Goal: Task Accomplishment & Management: Use online tool/utility

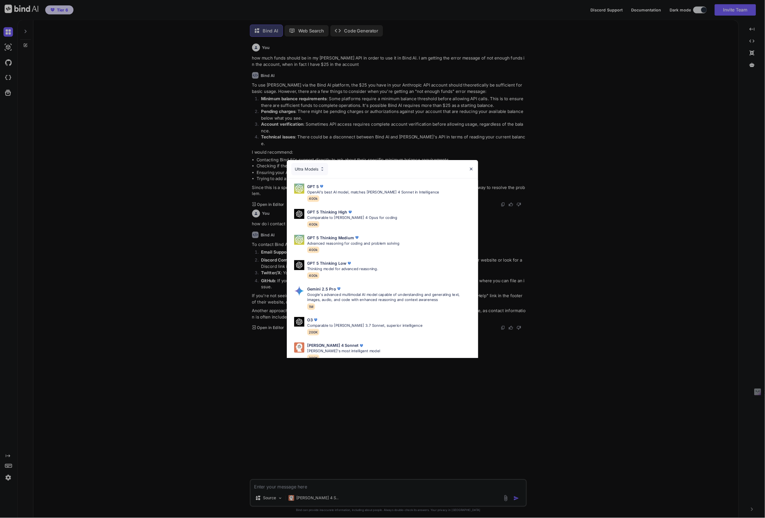
scroll to position [4, 0]
click at [730, 101] on div "Ultra Models GPT 5 OpenAI's best AI model, matches [PERSON_NAME] 4 Sonnet in In…" at bounding box center [430, 291] width 861 height 582
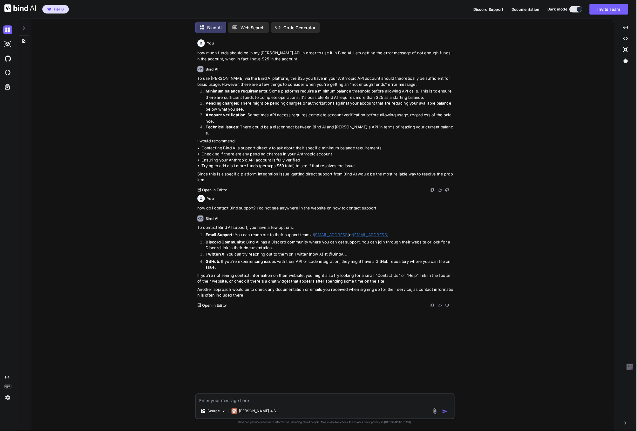
scroll to position [3, 0]
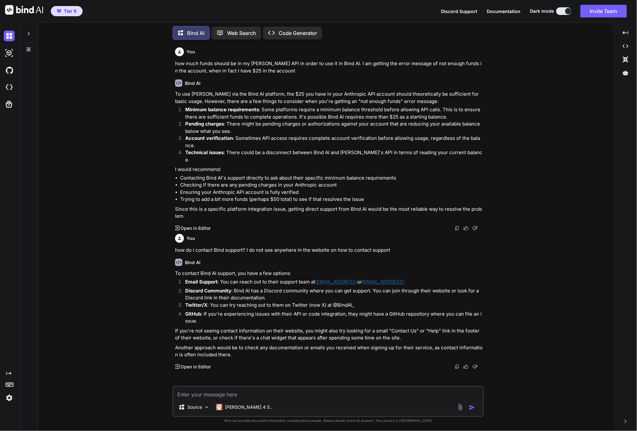
drag, startPoint x: 392, startPoint y: 1, endPoint x: 79, endPoint y: 57, distance: 318.8
click at [79, 57] on div "You how much funds should be in my [PERSON_NAME] API in order to use it in Bind…" at bounding box center [329, 238] width 572 height 386
click at [293, 33] on p "Code Generator" at bounding box center [298, 33] width 38 height 8
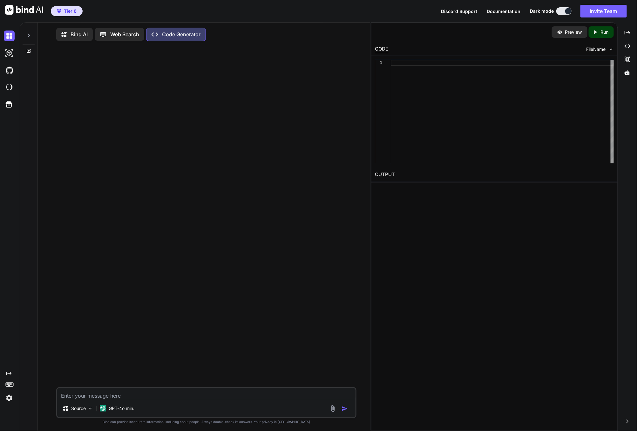
type textarea "x"
click at [7, 88] on img at bounding box center [9, 87] width 11 height 11
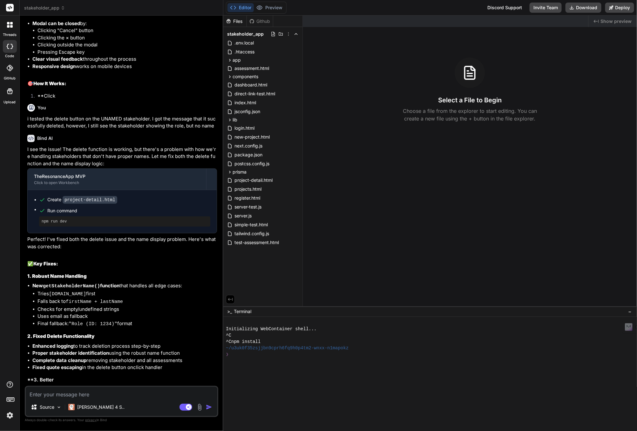
scroll to position [1560, 0]
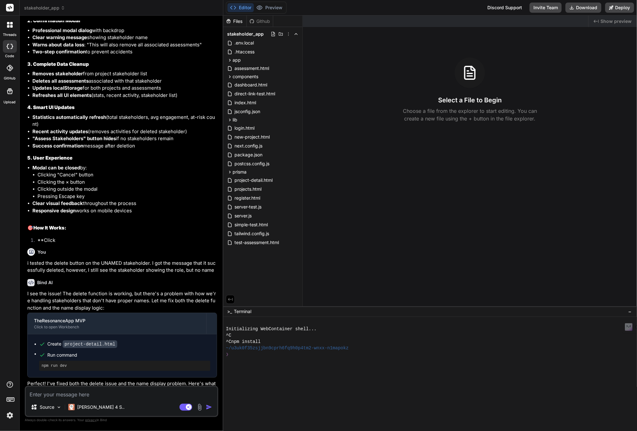
click at [206, 12] on li "Positioned in the stakeholder actions area" at bounding box center [124, 8] width 185 height 7
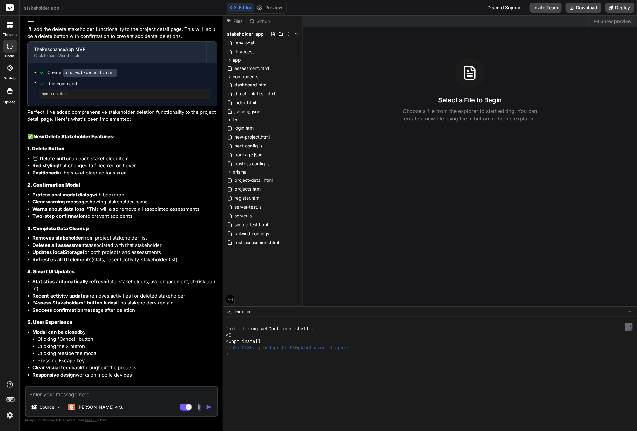
scroll to position [1725, 0]
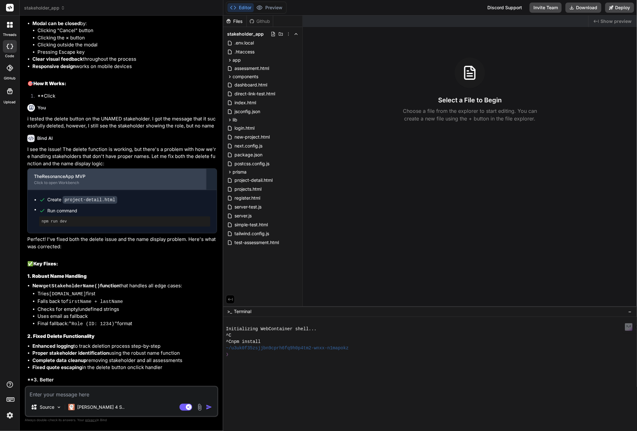
click at [170, 175] on div "TheResonanceApp MVP Click to open Workbench" at bounding box center [117, 179] width 179 height 21
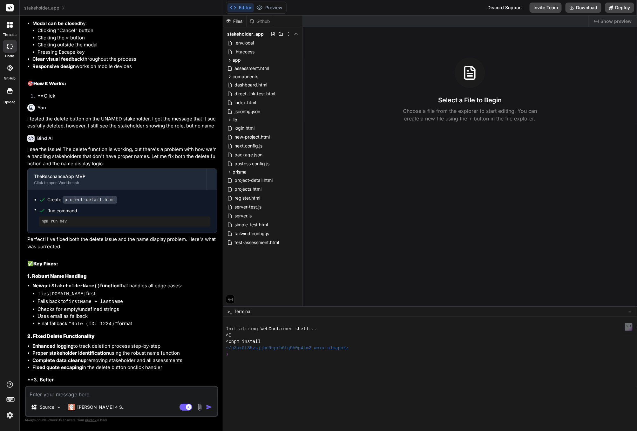
click at [8, 43] on div at bounding box center [10, 46] width 14 height 13
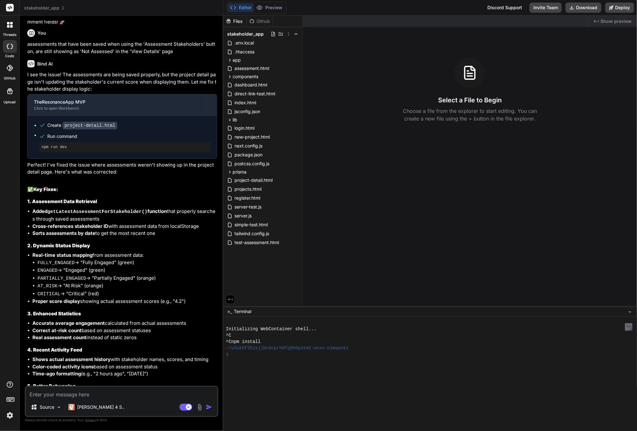
scroll to position [407, 0]
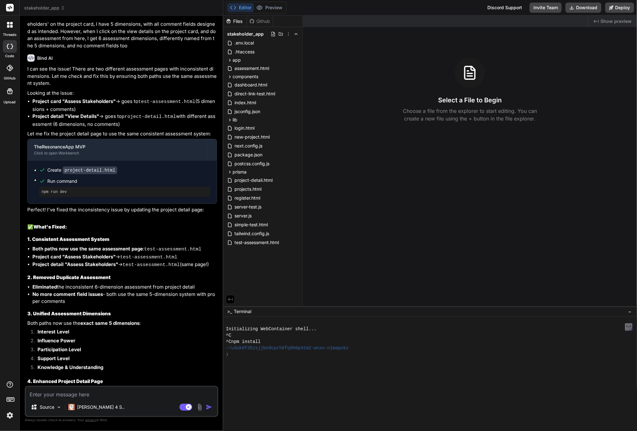
click at [63, 8] on icon at bounding box center [63, 8] width 4 height 4
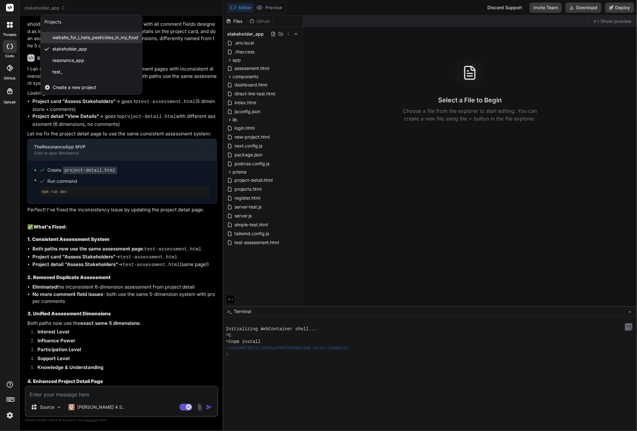
click at [63, 37] on span "website_for_i_hate_pesticides_in_my_food" at bounding box center [95, 37] width 86 height 6
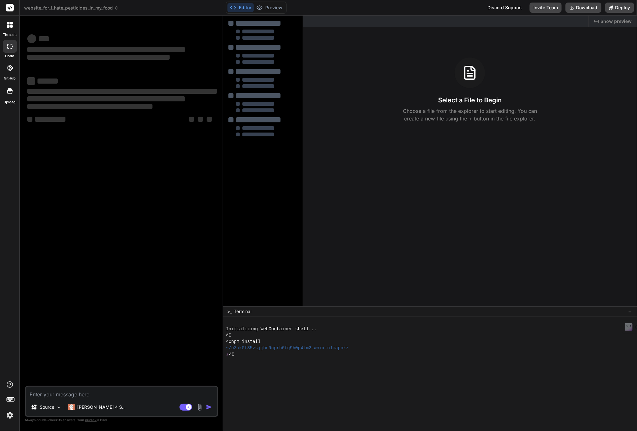
scroll to position [0, 0]
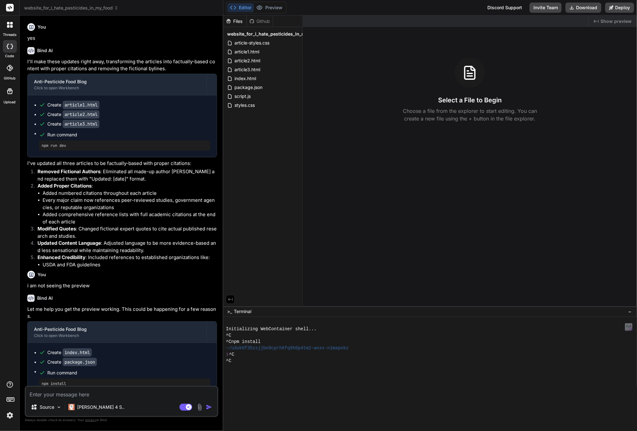
click at [9, 43] on div at bounding box center [10, 46] width 14 height 13
click at [114, 7] on span "website_for_i_hate_pesticides_in_my_food" at bounding box center [71, 8] width 94 height 6
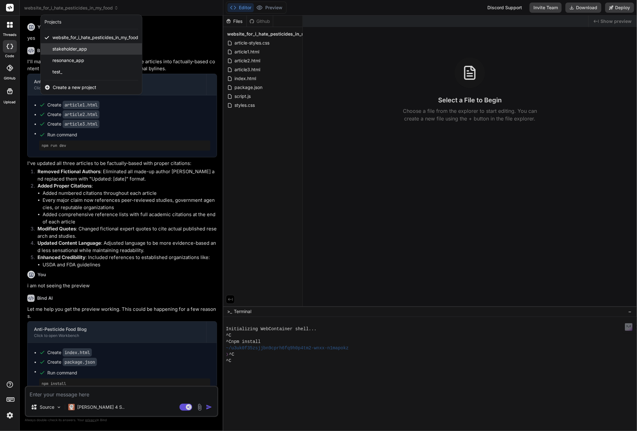
click at [77, 47] on span "stakeholder_app" at bounding box center [69, 49] width 35 height 6
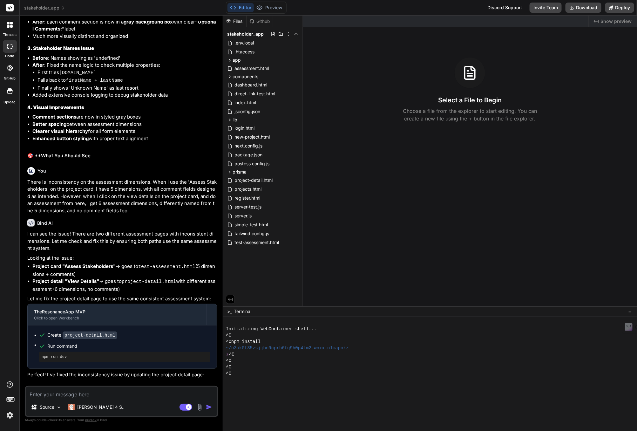
scroll to position [77, 0]
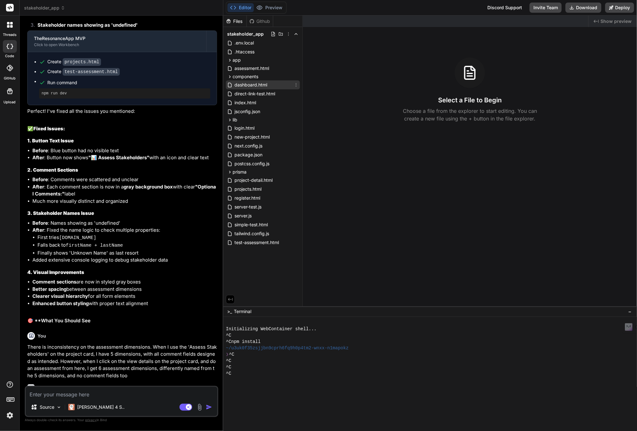
click at [240, 84] on span "dashboard.html" at bounding box center [251, 85] width 34 height 8
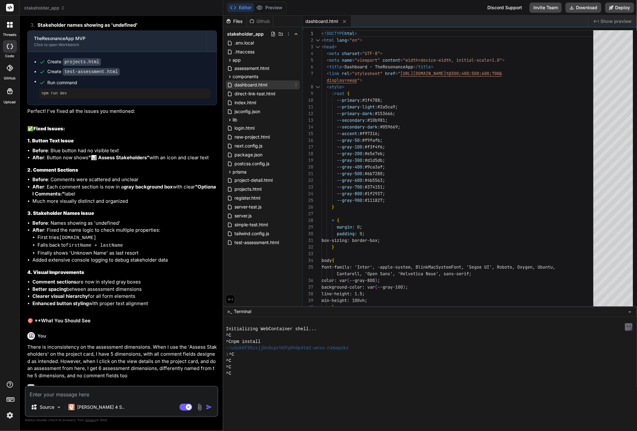
type textarea "x"
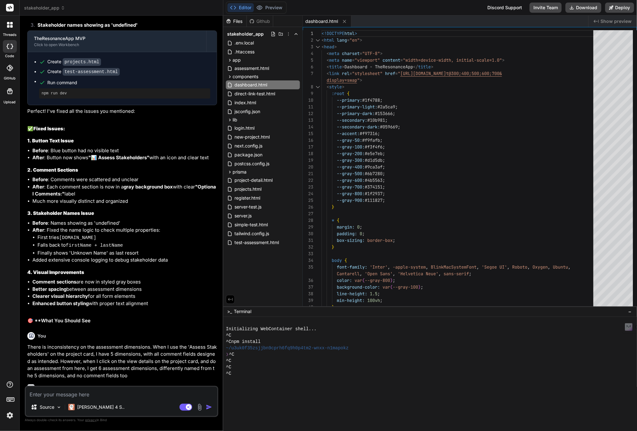
scroll to position [242, 0]
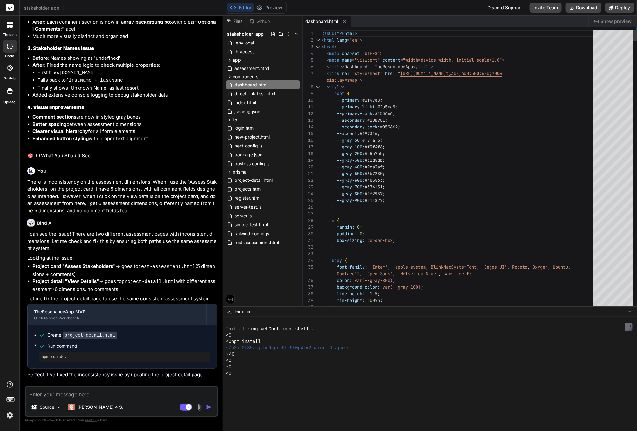
type textarea "<!DOCTYPE html> <html lang="en"> <head> <meta charset="UTF-8"> <meta name="view…"
type textarea "4."
type textarea "${hasAssessments ? `<div class="metric-value">4.2</div> <div class="metric-chan…"
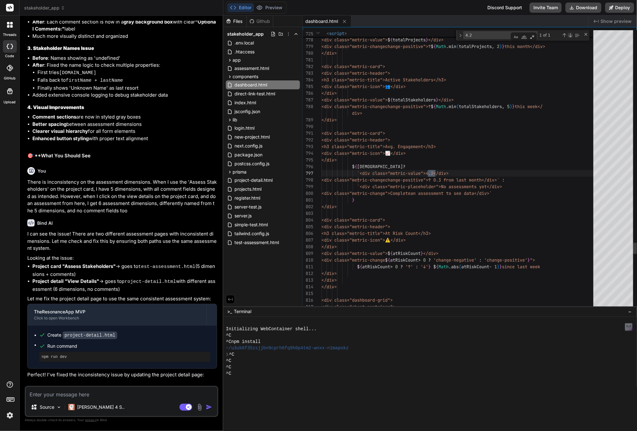
click at [570, 35] on div "Next Match (Enter)" at bounding box center [570, 35] width 5 height 5
drag, startPoint x: 473, startPoint y: 34, endPoint x: 466, endPoint y: 34, distance: 7.0
click at [466, 34] on textarea "4.2" at bounding box center [490, 34] width 53 height 7
type textarea "f"
type textarea "/* Activity Feed */ .activity-feed { background-color: white; border-radius: 0.…"
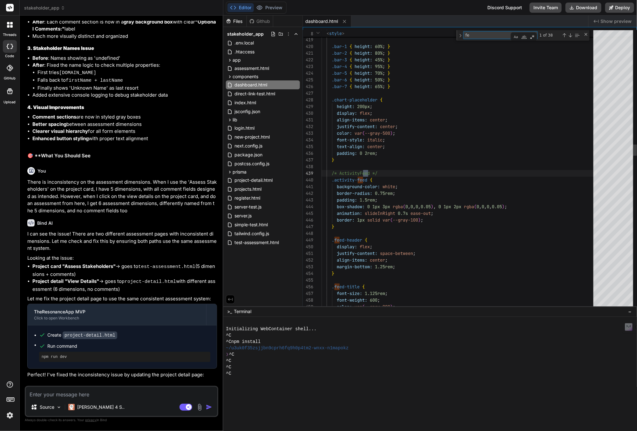
type textarea "f"
type textarea "<!DOCTYPE html> <html lang="en"> <head> <meta charset="UTF-8"> <meta name="view…"
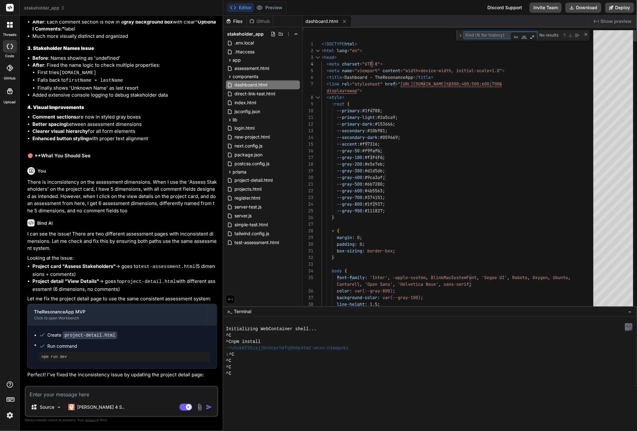
type textarea "g"
type textarea "padding: 0; box-sizing: border-box; } body { font-family: 'Inter', -apple-syste…"
type textarea "get"
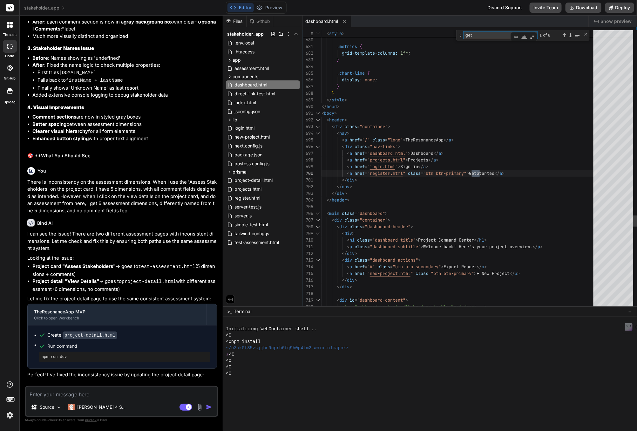
type textarea "<a href="login.html">Sign in</a> <a href="register.html" class="btn btn-primary…"
type textarea "get"
click at [570, 34] on div "Next Match (Enter)" at bounding box center [570, 35] width 5 height 5
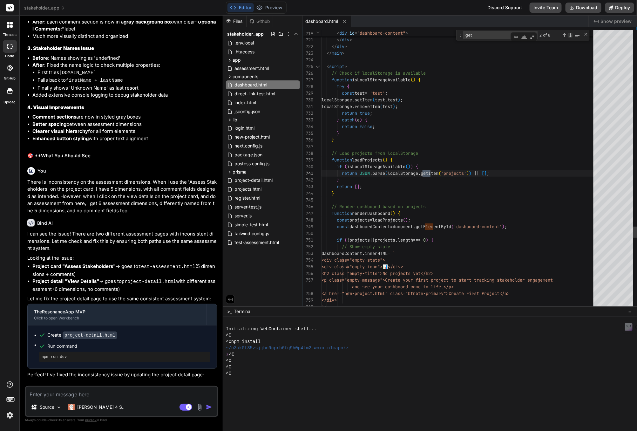
click at [570, 36] on div "Next Match (Enter)" at bounding box center [570, 35] width 5 height 5
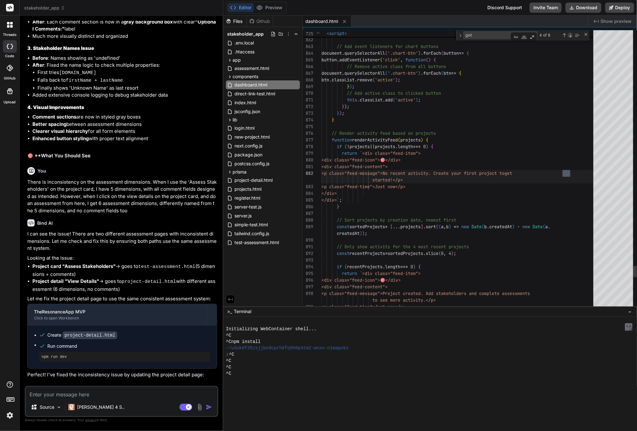
click at [570, 36] on div "Next Match (Enter)" at bounding box center [570, 35] width 5 height 5
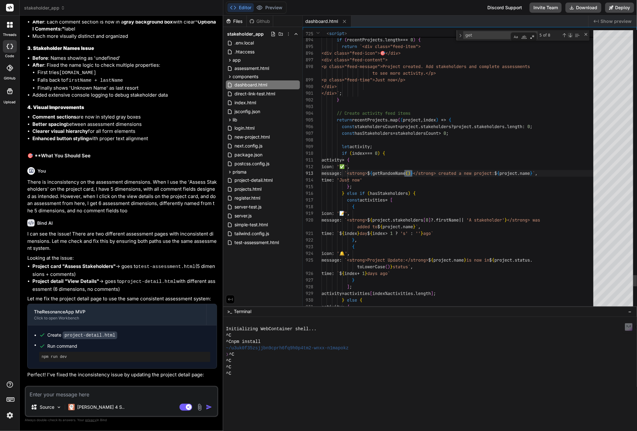
click at [570, 36] on div "Next Match (Enter)" at bounding box center [570, 35] width 5 height 5
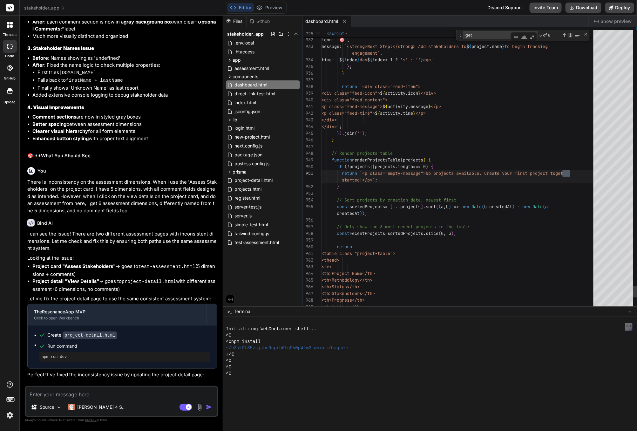
click at [570, 36] on div "Next Match (Enter)" at bounding box center [570, 35] width 5 height 5
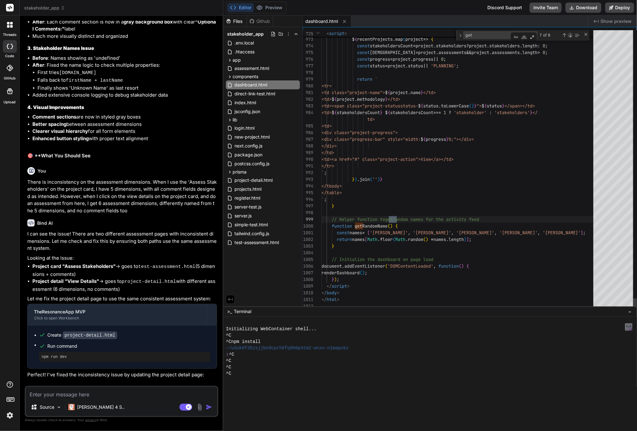
click at [571, 35] on div "Next Match (Enter)" at bounding box center [570, 35] width 5 height 5
click at [570, 35] on div "Next Match (Enter)" at bounding box center [570, 35] width 5 height 5
type textarea "<a href="login.html">Sign in</a> <a href="register.html" class="btn btn-primary…"
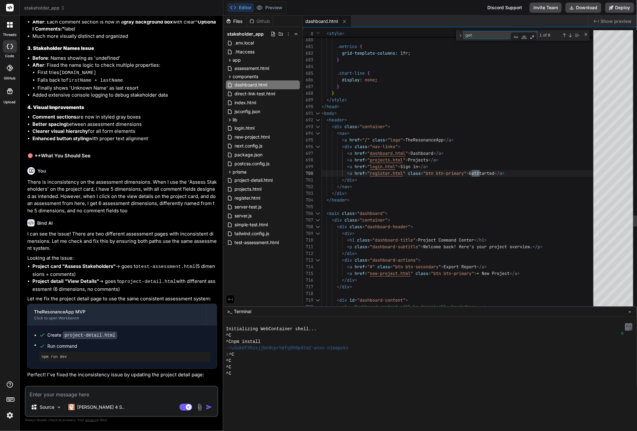
drag, startPoint x: 483, startPoint y: 36, endPoint x: 465, endPoint y: 34, distance: 18.5
click at [465, 34] on textarea "get" at bounding box center [490, 34] width 53 height 7
type textarea "/"
type textarea "<!DOCTYPE html> <html lang="en"> <head> <meta charset="UTF-8"> <meta name="view…"
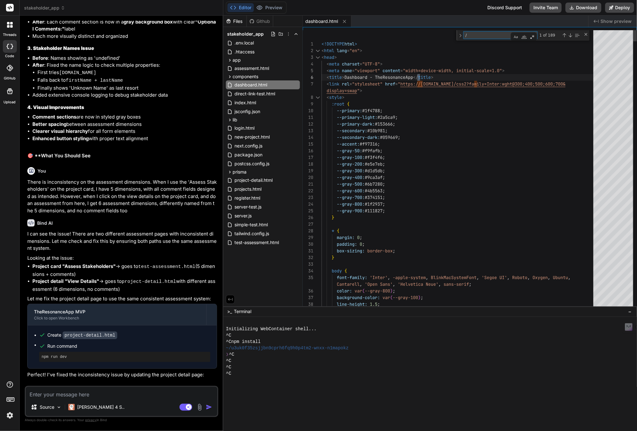
type textarea "/a"
type textarea "</style> </head> <body> <header> <div class="container"> <nav> <a href="/" clas…"
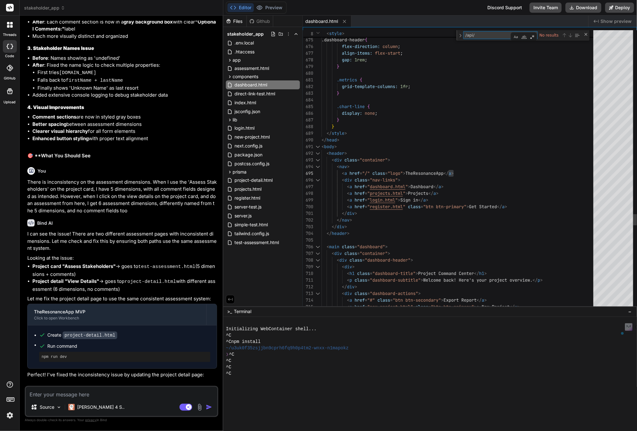
drag, startPoint x: 478, startPoint y: 32, endPoint x: 465, endPoint y: 32, distance: 13.7
click at [465, 32] on textarea "/api/" at bounding box center [490, 34] width 53 height 7
type textarea "a"
type textarea "<!DOCTYPE html> <html lang="en"> <head> <meta charset="UTF-8"> <meta name="view…"
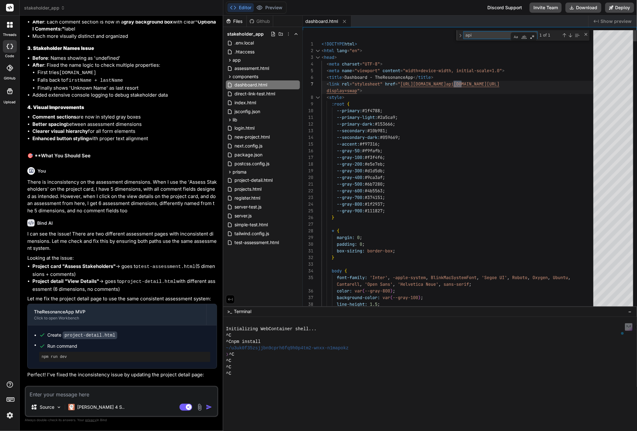
drag, startPoint x: 476, startPoint y: 36, endPoint x: 465, endPoint y: 34, distance: 11.0
click at [465, 34] on textarea "api" at bounding box center [490, 34] width 53 height 7
type textarea "dashboard"
drag, startPoint x: 491, startPoint y: 34, endPoint x: 464, endPoint y: 36, distance: 27.7
click at [464, 36] on textarea "dashboard" at bounding box center [490, 34] width 53 height 7
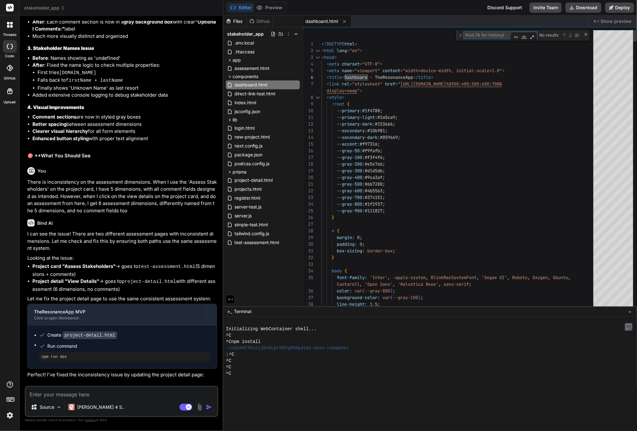
click at [474, 35] on textarea "Find" at bounding box center [490, 34] width 53 height 7
type textarea "ren"
type textarea "function loadProjects() { if (isLocalStorageAvailable()) { return JSON.parse(lo…"
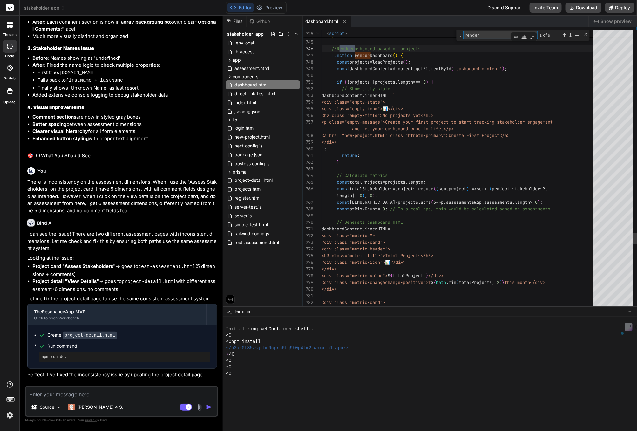
drag, startPoint x: 481, startPoint y: 36, endPoint x: 465, endPoint y: 36, distance: 15.9
click at [465, 36] on textarea "render" at bounding box center [490, 34] width 53 height 7
type textarea "t"
type textarea "padding: 0; box-sizing: border-box; } body { font-family: 'Inter', -apple-syste…"
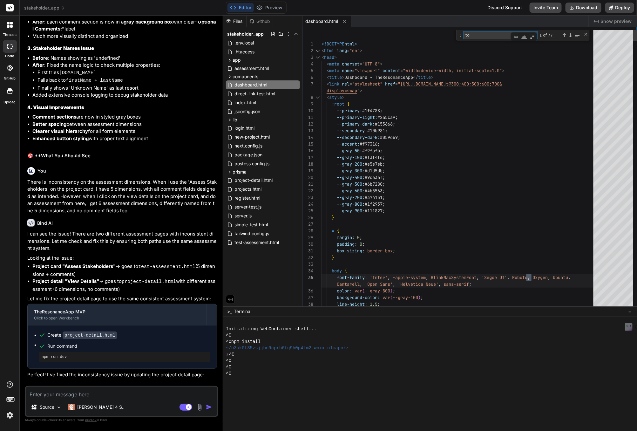
type textarea "tot"
type textarea "<a href="new-project.html" class="btn btn-primary">Create First Project</a> </d…"
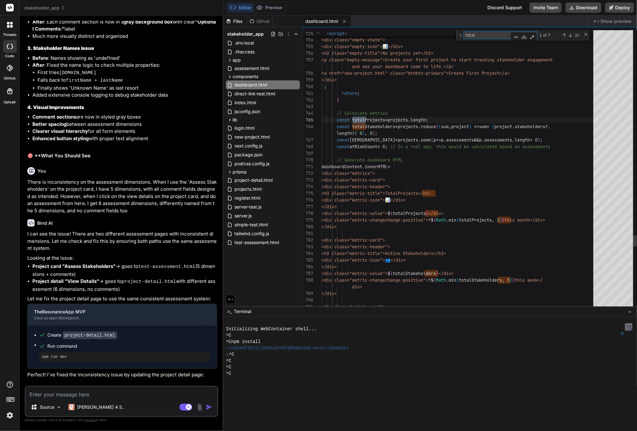
drag, startPoint x: 476, startPoint y: 35, endPoint x: 465, endPoint y: 35, distance: 10.5
click at [465, 35] on textarea "total" at bounding box center [490, 34] width 53 height 7
type textarea "a"
type textarea "min-height: 100vh; } /* Animation Keyframes */ @keyframes fadeIn { from { opaci…"
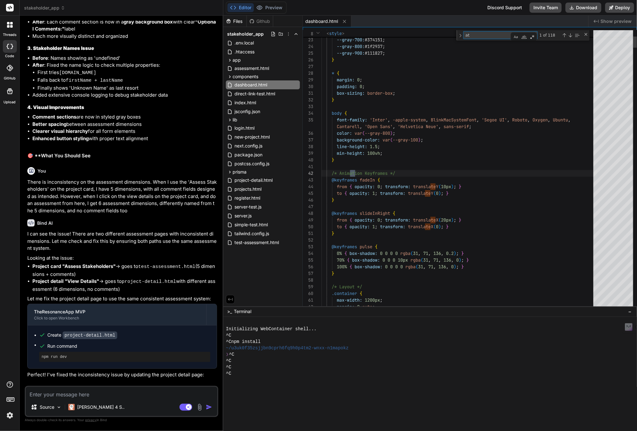
type textarea "atr"
type textarea "const hasAssessments = projects.some(p => p.assessments && p.assessments.length…"
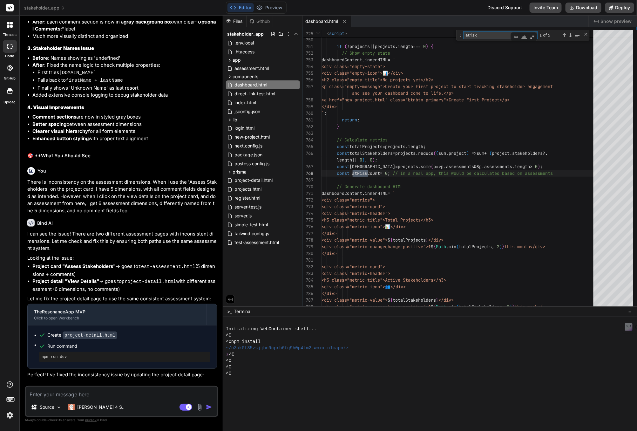
type textarea "atrisk"
click at [142, 395] on textarea at bounding box center [122, 392] width 192 height 11
click at [125, 396] on textarea at bounding box center [122, 392] width 192 height 11
paste textarea "Fix the dashboard data sync issue in dashboard.html. The dashboard is showing i…"
type textarea "x"
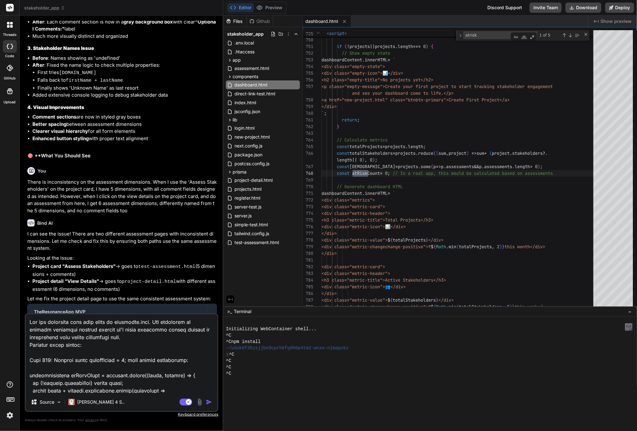
scroll to position [191, 0]
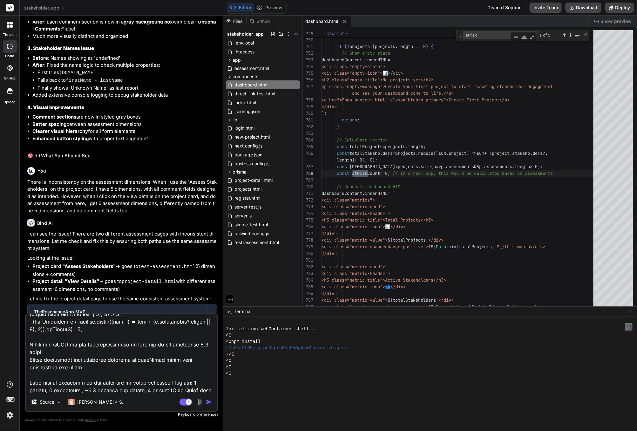
type textarea "Fix the dashboard data sync issue in dashboard.html. The dashboard is showing i…"
click at [210, 402] on img "button" at bounding box center [209, 402] width 6 height 6
type textarea "x"
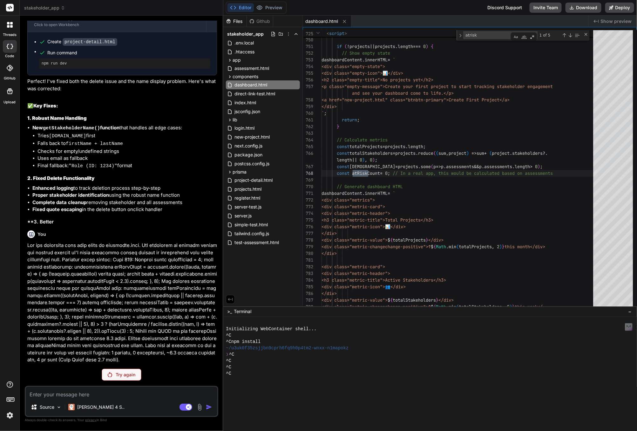
scroll to position [1883, 0]
click at [123, 374] on p "Try again" at bounding box center [126, 375] width 20 height 6
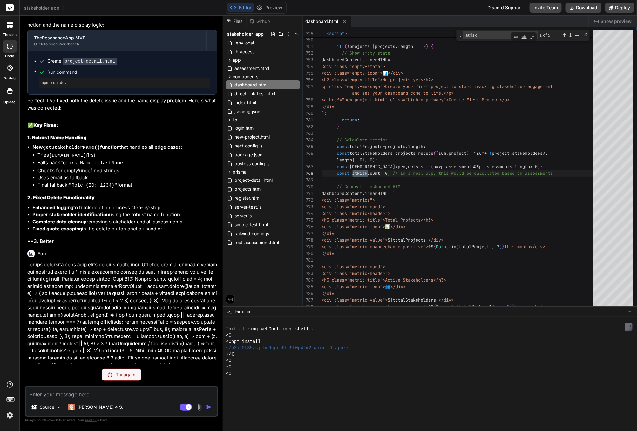
scroll to position [1837, 0]
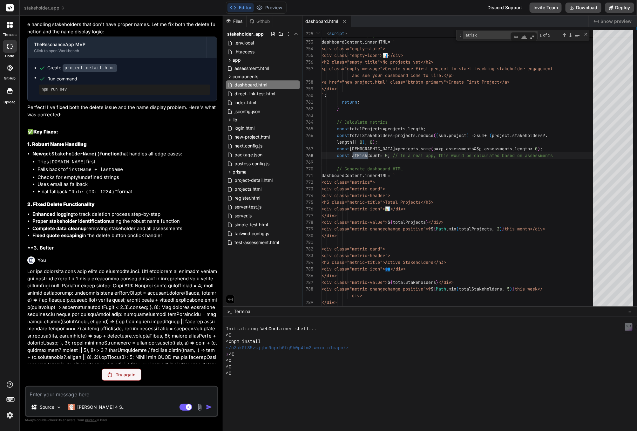
click at [10, 416] on img at bounding box center [9, 415] width 11 height 11
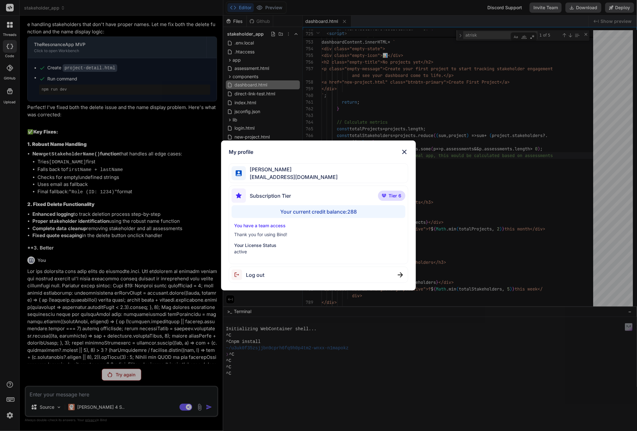
click at [10, 416] on div "My profile Maria Milo mmemailhq@gmail.com Subscription Tier Tier 6 Your current…" at bounding box center [318, 215] width 637 height 431
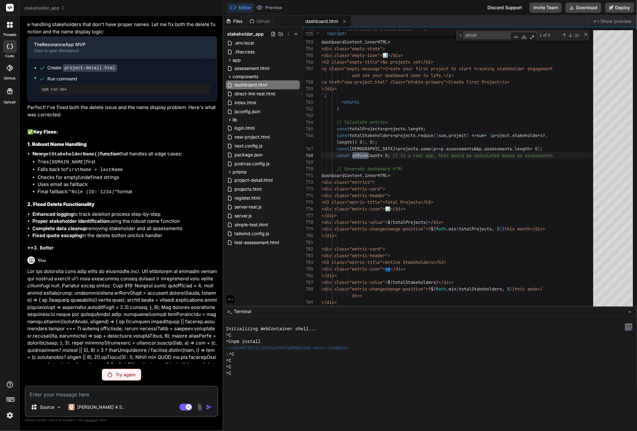
click at [10, 416] on img at bounding box center [9, 415] width 11 height 11
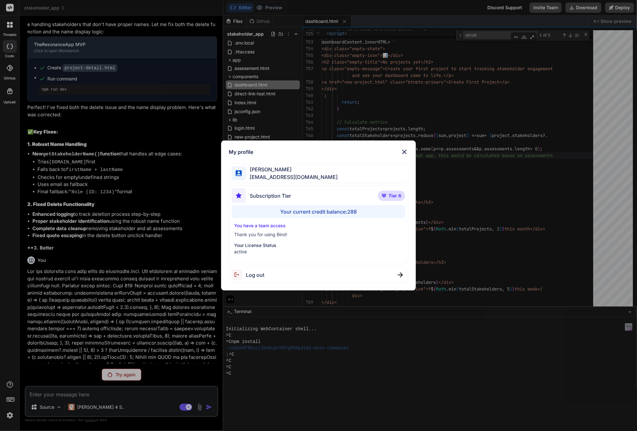
click at [402, 150] on img at bounding box center [405, 152] width 8 height 8
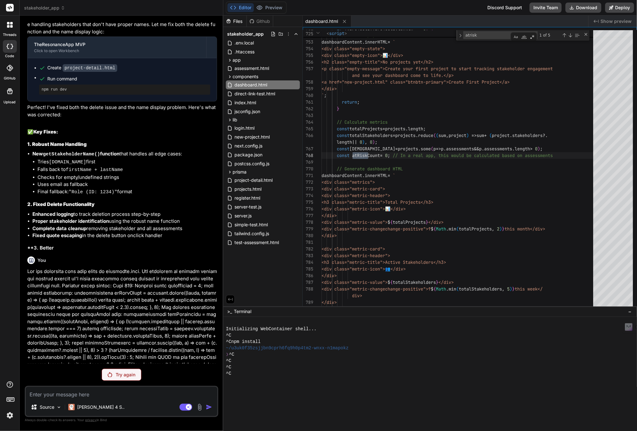
click at [125, 374] on p "Try again" at bounding box center [126, 375] width 20 height 6
click at [50, 395] on textarea at bounding box center [122, 392] width 192 height 11
paste textarea "Fix line 768 in dashboard.html - replace const atRiskCount = 0; with code that …"
type textarea "x"
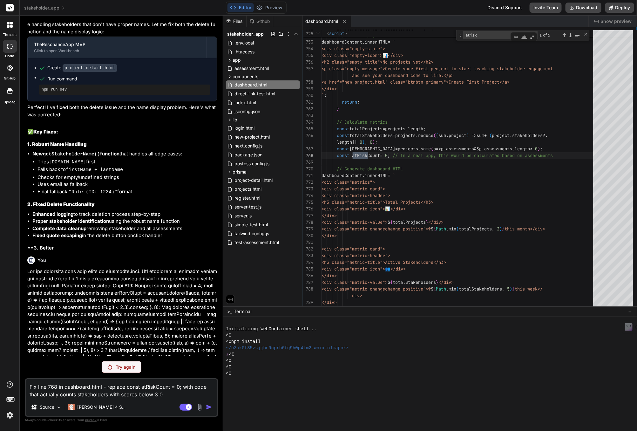
type textarea "Fix line 768 in dashboard.html - replace const atRiskCount = 0; with code that …"
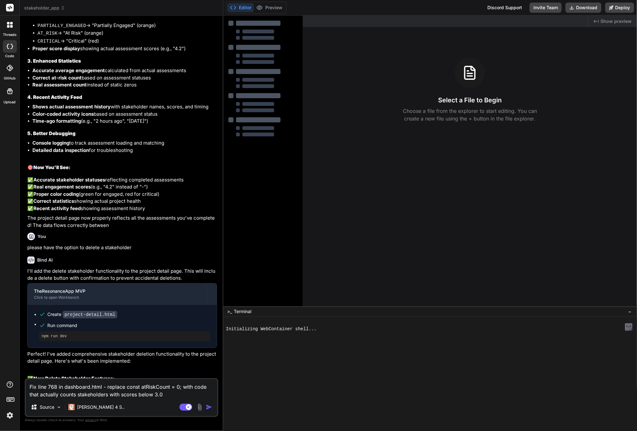
scroll to position [1733, 0]
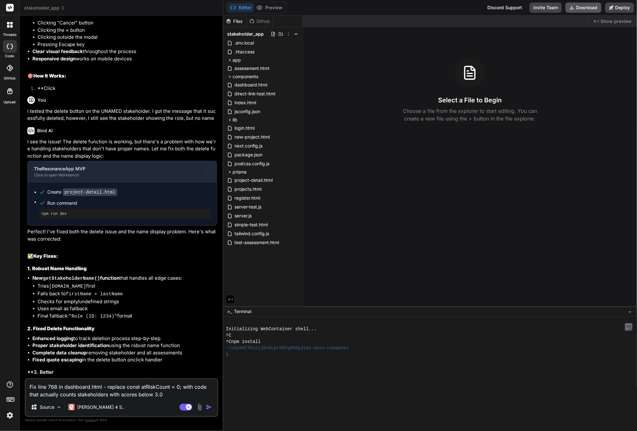
click at [574, 6] on icon at bounding box center [572, 7] width 5 height 5
type textarea "x"
